Goal: Task Accomplishment & Management: Manage account settings

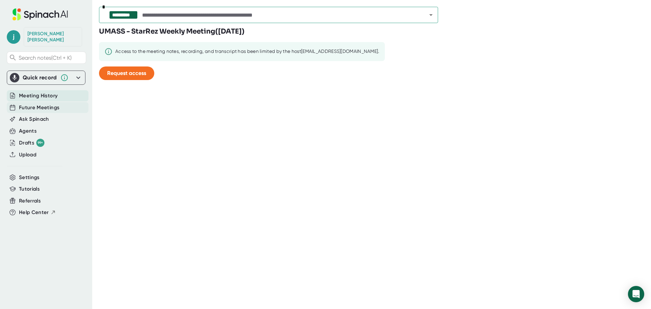
click at [38, 104] on span "Future Meetings" at bounding box center [39, 108] width 40 height 8
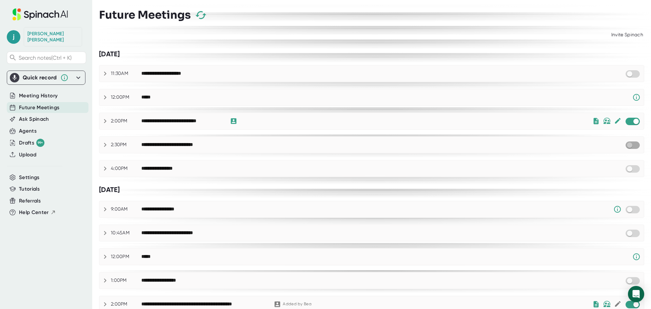
click at [628, 144] on input "checkbox" at bounding box center [629, 145] width 19 height 6
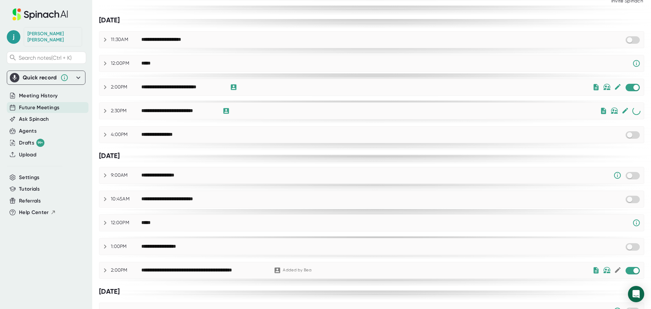
scroll to position [68, 0]
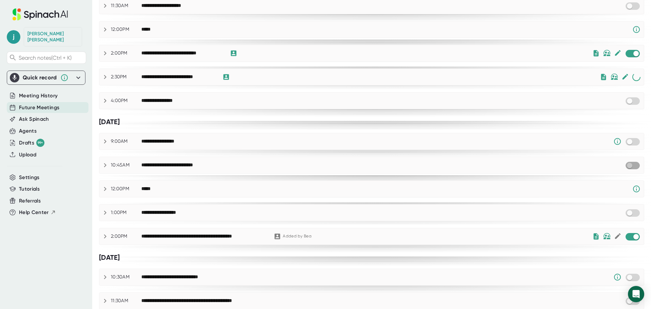
click at [628, 163] on input "checkbox" at bounding box center [629, 165] width 19 height 6
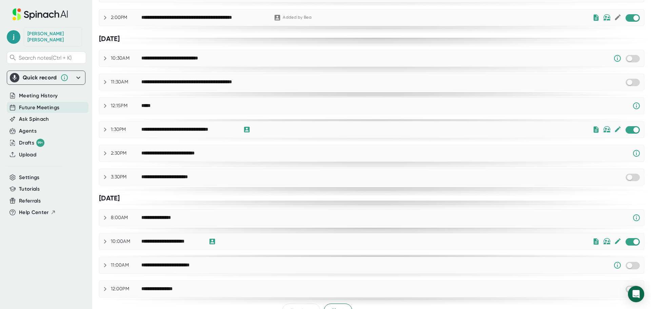
scroll to position [300, 0]
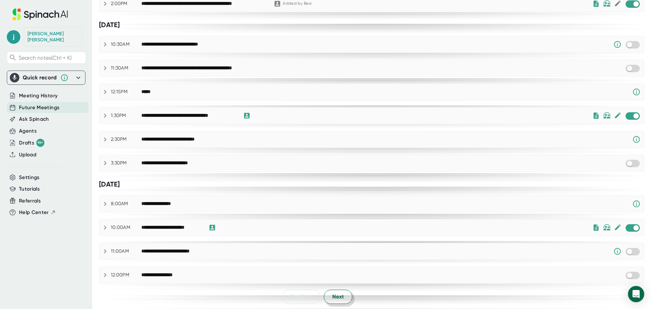
click at [339, 299] on span "Next" at bounding box center [338, 297] width 12 height 8
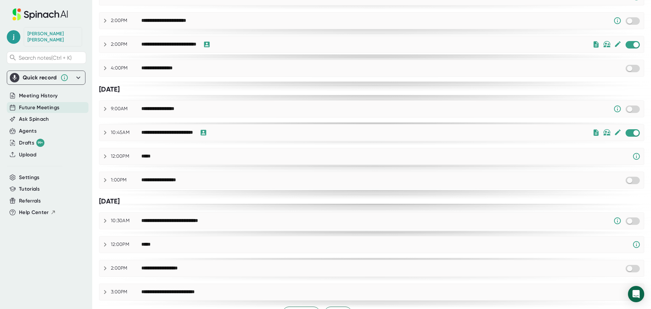
scroll to position [0, 0]
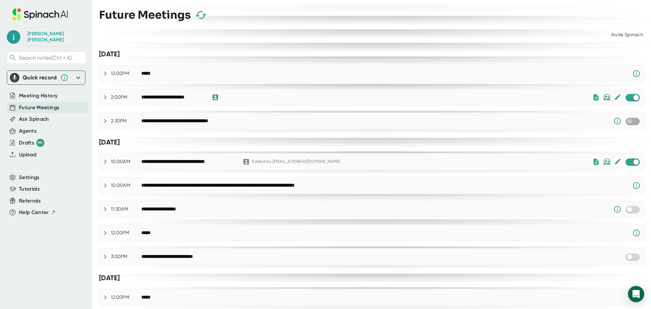
click at [627, 121] on input "checkbox" at bounding box center [629, 121] width 19 height 6
